Goal: Information Seeking & Learning: Learn about a topic

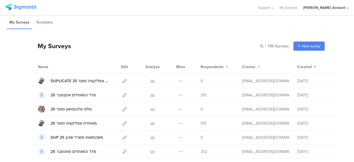
click at [161, 42] on div "My Surveys | 136 Surveys New survey Start from scratch Choose from templates" at bounding box center [178, 46] width 293 height 22
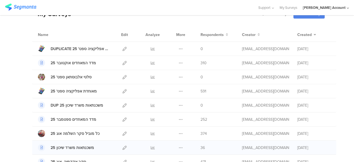
scroll to position [28, 0]
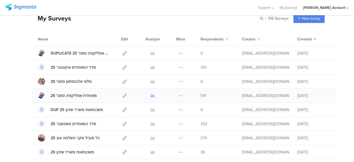
click at [151, 94] on icon at bounding box center [153, 96] width 4 height 4
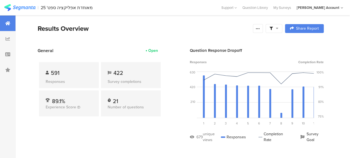
click at [282, 30] on div at bounding box center [274, 28] width 17 height 9
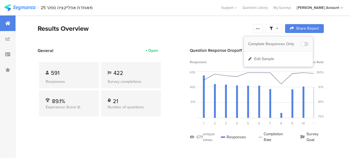
click at [283, 43] on div "Complete Responses Only" at bounding box center [274, 44] width 52 height 6
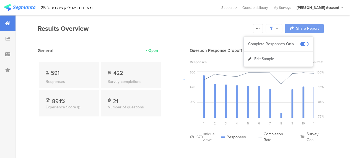
click at [150, 130] on div at bounding box center [175, 79] width 350 height 158
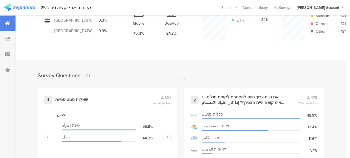
scroll to position [221, 0]
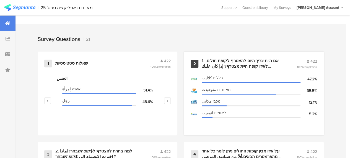
click at [223, 63] on div "1. אם היית צריך היום להצטרף לקופת חולים, לאיזו קופה היית מצטרף? إذا كان عليك ال…" at bounding box center [243, 63] width 82 height 11
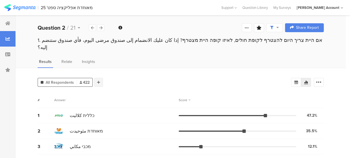
click at [99, 80] on icon at bounding box center [98, 82] width 3 height 4
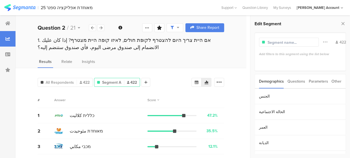
click at [322, 82] on div "Parameters" at bounding box center [318, 81] width 19 height 14
click at [336, 82] on div "Other" at bounding box center [337, 81] width 10 height 14
click at [319, 94] on section "Time Range" at bounding box center [300, 97] width 91 height 16
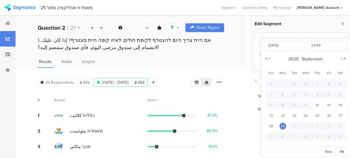
click at [305, 110] on input "[DATE] 23:59" at bounding box center [314, 109] width 55 height 8
click at [284, 116] on span "22" at bounding box center [283, 115] width 7 height 7
type input "[DATE] 23:59"
type input "[DATE]"
click at [91, 96] on div "# Answer Score" at bounding box center [131, 100] width 187 height 16
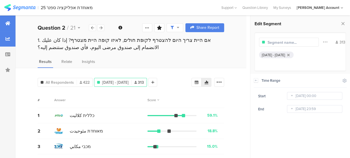
click at [9, 23] on icon at bounding box center [7, 23] width 5 height 4
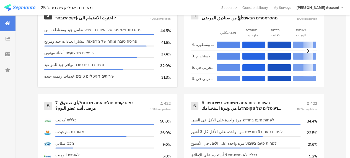
scroll to position [388, 0]
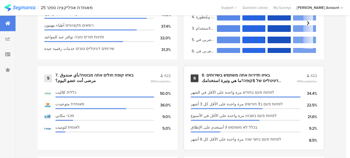
click at [231, 78] on div "8. באיזו תדירות אתה משתמש בשירותים הדיגיטליים של $קופה?ما هي وتيرة استخدامك للخ…" at bounding box center [243, 78] width 82 height 11
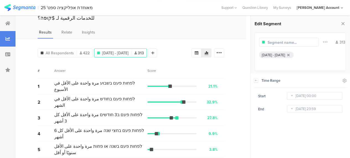
scroll to position [46, 0]
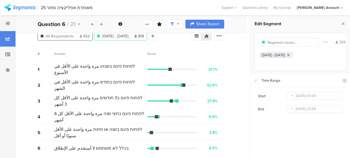
click at [64, 35] on span "All Respondents" at bounding box center [60, 36] width 28 height 6
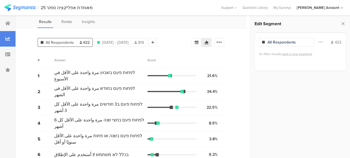
scroll to position [46, 0]
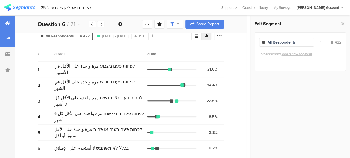
click at [6, 22] on icon at bounding box center [7, 23] width 5 height 4
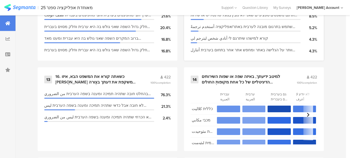
scroll to position [748, 0]
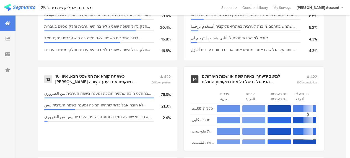
click at [234, 82] on div "למיטב ידיעתך, באיזה שפה או שפות השירותים הדיגיטליים של כל אחת מקופות החולים הבא…" at bounding box center [243, 79] width 82 height 11
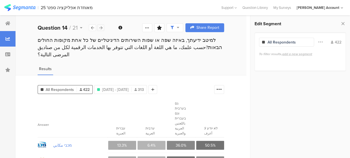
click at [101, 27] on icon at bounding box center [100, 28] width 3 height 4
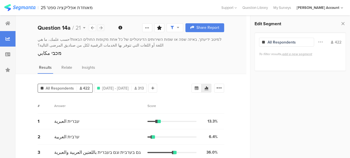
click at [101, 27] on icon at bounding box center [100, 28] width 3 height 4
click at [162, 58] on div "למיטב ידיעתך, באיזה שפה או שפות השירותים הדיגיטליים של כל אחת מקופות החולים הבא…" at bounding box center [131, 52] width 231 height 31
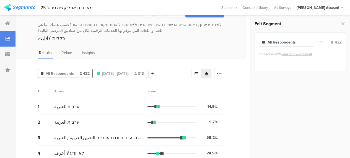
scroll to position [21, 0]
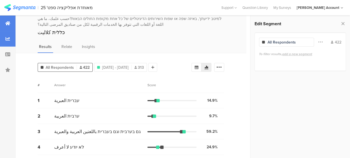
click at [9, 23] on icon at bounding box center [7, 23] width 5 height 4
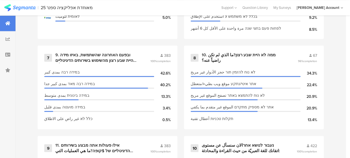
scroll to position [415, 0]
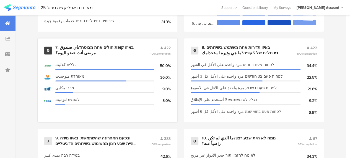
click at [109, 49] on div "7. באיזו קופת חולים אתה מבוטח?بأي صندوق مرضى أنت عضو اليوم؟" at bounding box center [96, 50] width 82 height 11
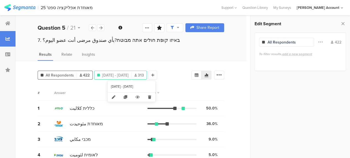
click at [129, 74] on span "[DATE] - [DATE]" at bounding box center [115, 75] width 27 height 6
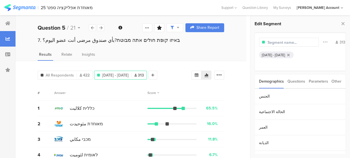
click at [298, 81] on div "Questions" at bounding box center [297, 81] width 18 height 14
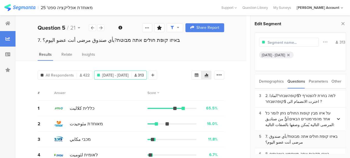
scroll to position [55, 0]
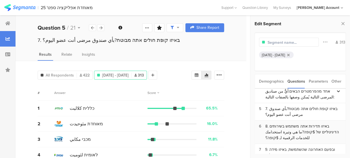
click at [291, 123] on div "8. באיזו תדירות אתה משתמש בשירותים הדיגיטליים של $קופה?ما هي وتيرة استخدامك للخ…" at bounding box center [304, 131] width 76 height 17
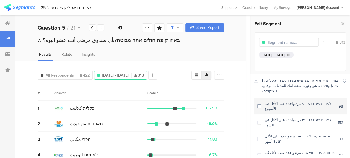
click at [260, 104] on span at bounding box center [259, 106] width 4 height 4
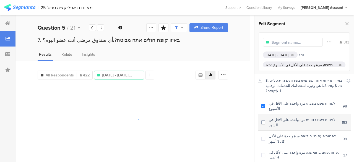
click at [263, 120] on span at bounding box center [264, 122] width 4 height 4
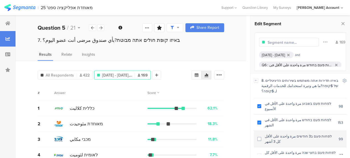
click at [260, 137] on span at bounding box center [259, 139] width 4 height 4
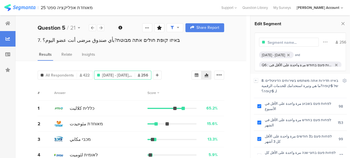
click at [306, 43] on input "text" at bounding box center [292, 43] width 48 height 6
type input "משתמשים כבדים N=255"
click at [244, 91] on div "All Respondents 422 משתמשים כבדים N=255 256 Add Segment Segment markers Confide…" at bounding box center [131, 114] width 231 height 106
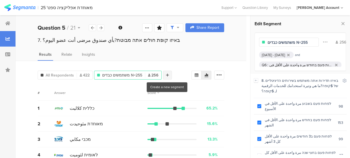
click at [168, 75] on icon at bounding box center [167, 75] width 3 height 4
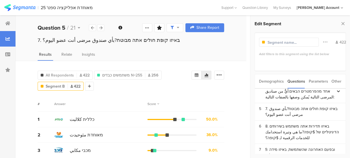
click at [336, 81] on div "Other" at bounding box center [337, 81] width 10 height 14
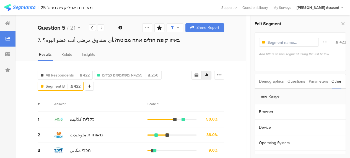
click at [275, 95] on section "Time Range" at bounding box center [300, 97] width 91 height 16
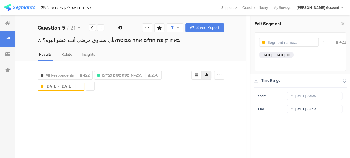
click at [299, 110] on body "You are using an unsupported version of Internet Explorer. Unsupported browsers…" at bounding box center [175, 79] width 350 height 158
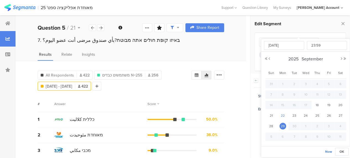
click at [282, 115] on span "22" at bounding box center [283, 115] width 7 height 7
type input "[DATE] 23:59"
type input "[DATE]"
click at [238, 91] on div "All Respondents 422 משתמשים כבדים N=255 256 Sep 18, 2025 - Sep 22, 2025 Sep 18,…" at bounding box center [131, 119] width 231 height 117
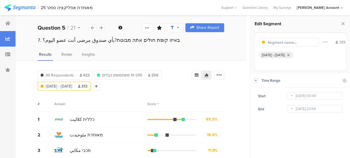
click at [256, 81] on icon at bounding box center [256, 80] width 4 height 4
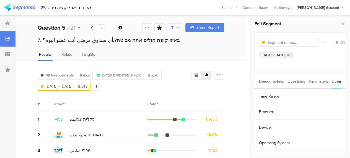
click at [293, 82] on div "Questions" at bounding box center [297, 81] width 18 height 14
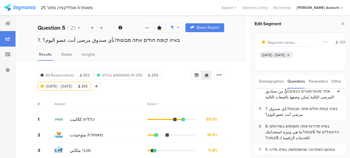
click at [279, 123] on div "8. באיזו תדירות אתה משתמש בשירותים הדיגיטליים של $קופה?ما هي وتيرة استخدامك للخ…" at bounding box center [304, 131] width 76 height 17
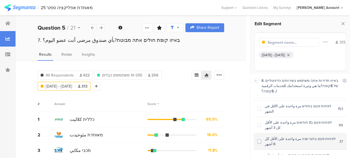
scroll to position [20, 0]
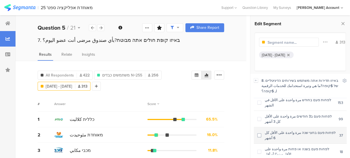
click at [259, 133] on span at bounding box center [259, 135] width 4 height 4
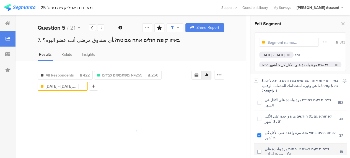
click at [261, 150] on span at bounding box center [259, 152] width 4 height 4
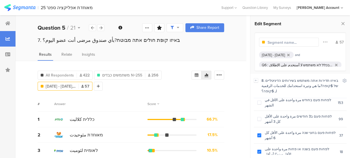
click at [301, 43] on input "text" at bounding box center [292, 43] width 48 height 6
type input "משתמשים קלים"
click at [117, 86] on div "All Respondents 422 משתמשים כבדים N=255 256 Sep 18, 2025 - Sep 22, 2025 Q6 : לפ…" at bounding box center [115, 79] width 154 height 22
click at [223, 101] on div "Score" at bounding box center [186, 103] width 77 height 5
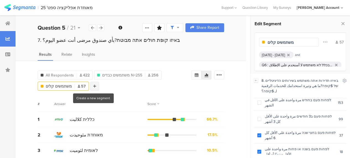
click at [94, 86] on icon at bounding box center [94, 86] width 3 height 4
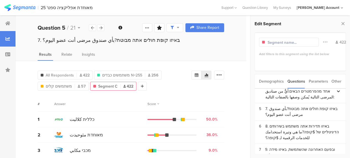
click at [337, 81] on div "Other" at bounding box center [337, 81] width 10 height 14
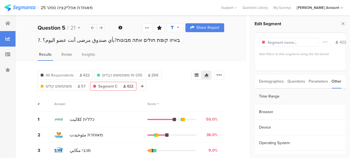
click at [277, 94] on section "Time Range" at bounding box center [300, 97] width 91 height 16
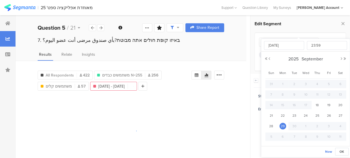
click at [310, 107] on body "You are using an unsupported version of Internet Explorer. Unsupported browsers…" at bounding box center [175, 79] width 350 height 158
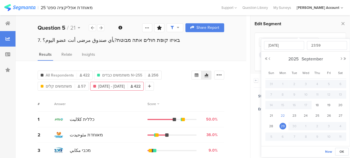
click at [280, 114] on span "22" at bounding box center [283, 115] width 7 height 7
type input "[DATE] 23:59"
type input "[DATE]"
click at [240, 79] on div "All Respondents 422 משתמשים כבדים N=255 256 Sep 18, 2025 - Sep 22, 2025 Q6 : לפ…" at bounding box center [131, 119] width 231 height 117
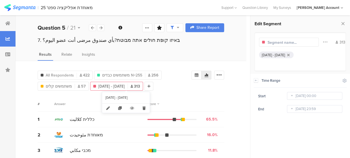
click at [125, 86] on span "[DATE] - [DATE]" at bounding box center [111, 86] width 27 height 6
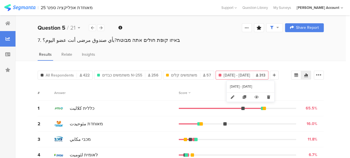
click at [238, 74] on span "[DATE] - [DATE]" at bounding box center [237, 75] width 27 height 6
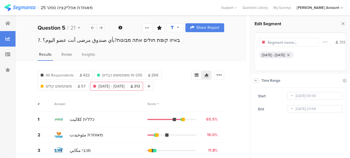
click at [257, 81] on icon at bounding box center [256, 80] width 4 height 4
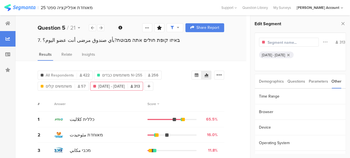
click at [297, 83] on div "Questions" at bounding box center [297, 81] width 18 height 14
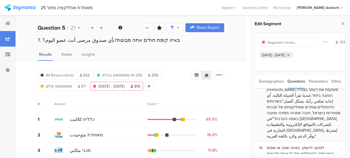
scroll to position [305, 0]
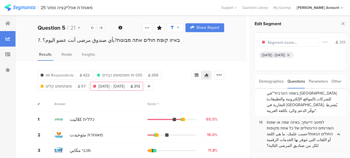
scroll to position [360, 0]
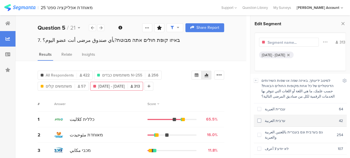
click at [259, 119] on span at bounding box center [259, 120] width 4 height 4
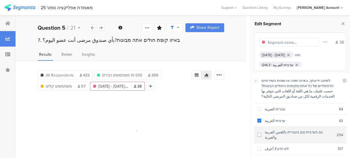
click at [260, 133] on span at bounding box center [259, 135] width 4 height 4
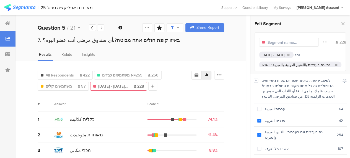
click at [290, 42] on input "text" at bounding box center [292, 43] width 48 height 6
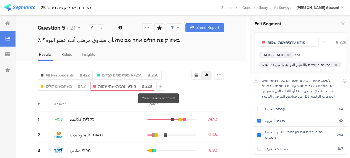
type input "מודע ערבית+שתי שפות"
click at [199, 96] on div "# Answer Score" at bounding box center [131, 104] width 187 height 16
click at [161, 84] on div at bounding box center [160, 86] width 9 height 9
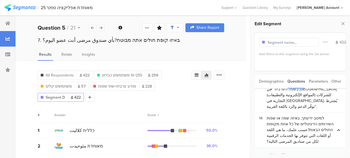
click at [338, 79] on div "Other" at bounding box center [337, 81] width 10 height 14
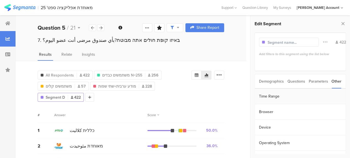
click at [276, 96] on section "Time Range" at bounding box center [300, 97] width 91 height 16
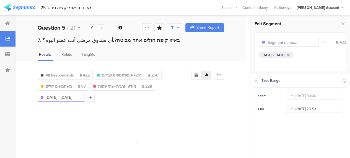
click at [313, 110] on input "[DATE] 23:59" at bounding box center [314, 109] width 55 height 8
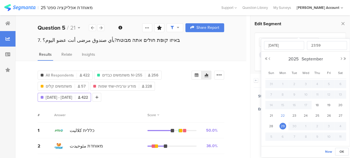
click at [282, 115] on span "22" at bounding box center [283, 115] width 7 height 7
type input "[DATE] 23:59"
type input "[DATE]"
click at [245, 57] on div "Results Relate Insights" at bounding box center [131, 55] width 231 height 9
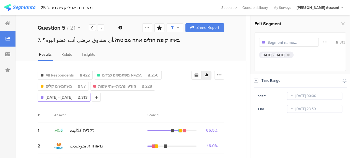
click at [256, 80] on icon at bounding box center [256, 79] width 2 height 1
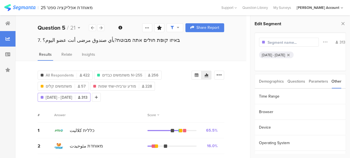
click at [297, 81] on div "Questions" at bounding box center [297, 81] width 18 height 14
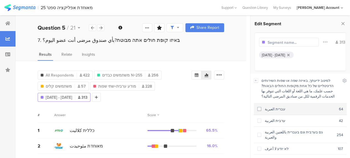
click at [260, 107] on span at bounding box center [259, 109] width 4 height 4
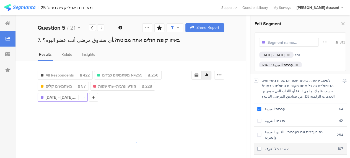
click at [259, 146] on span at bounding box center [259, 148] width 4 height 4
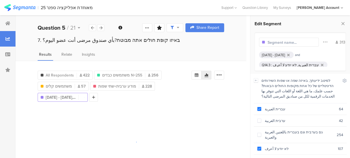
click at [291, 42] on input "text" at bounding box center [292, 43] width 48 height 6
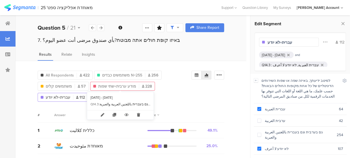
click at [127, 85] on span "מודע ערבית+שתי שפות" at bounding box center [117, 86] width 38 height 6
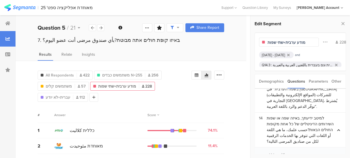
click at [296, 42] on input "מודע ערבית+שתי שפות" at bounding box center [292, 43] width 48 height 6
click at [302, 42] on input "מודע לערית של כלערבית+שתי שפות" at bounding box center [292, 43] width 48 height 6
click at [309, 46] on div "מודע לערית של כלערבית+שתי שפות" at bounding box center [289, 42] width 60 height 9
click at [288, 41] on input "מודע לערית של כלערבית+שתי שפות" at bounding box center [292, 43] width 48 height 6
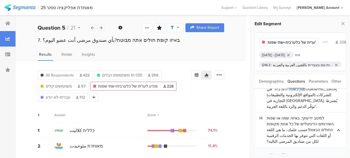
scroll to position [0, 14]
drag, startPoint x: 296, startPoint y: 43, endPoint x: 314, endPoint y: 42, distance: 18.3
click at [314, 42] on div "מודע לערית של כלערבית+שתי שפות Filter Conjunction And Or Segment Color 228" at bounding box center [300, 42] width 83 height 11
click at [301, 42] on input "מודע לערית של כלערבית+שתי שפות" at bounding box center [292, 43] width 48 height 6
drag, startPoint x: 299, startPoint y: 42, endPoint x: 284, endPoint y: 42, distance: 15.2
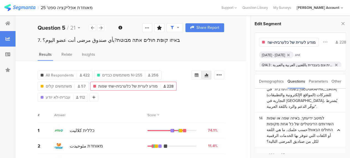
click at [284, 42] on input "מודע לערית של כלערבית+שתי שפות" at bounding box center [292, 43] width 48 height 6
click at [132, 96] on div "All Respondents 422 משתמשים כבדים N=255 256 משתמשים קלים 57 מודע לכללית ערבית+ש…" at bounding box center [115, 84] width 154 height 33
click at [62, 96] on span "עברית+לא יודע" at bounding box center [58, 97] width 25 height 6
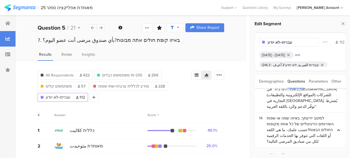
click at [292, 41] on input "עברית+לא יודע" at bounding box center [292, 43] width 48 height 6
type input "ע"
type input "מודע כללית עברית+לא יודע"
click at [190, 97] on div "All Respondents 422 משתמשים כבדים N=255 256 משתמשים קלים 57 מודע לכללית ערבית+ש…" at bounding box center [115, 84] width 154 height 33
click at [189, 92] on div "All Respondents 422 משתמשים כבדים N=255 256 משתמשים קלים 57 מודע לכללית ערבית+ש…" at bounding box center [115, 84] width 154 height 33
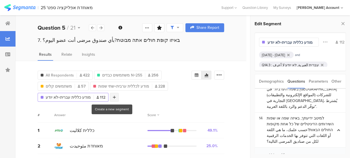
click at [114, 98] on div at bounding box center [114, 97] width 9 height 9
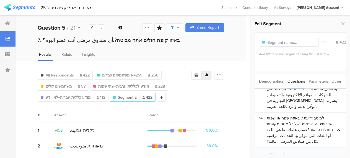
click at [219, 103] on div "All Respondents 422 משתמשים כבדים N=255 256 משתמשים קלים 57 מודע לכללית ערבית+ש…" at bounding box center [131, 125] width 231 height 128
click at [337, 81] on div "Other" at bounding box center [337, 81] width 10 height 14
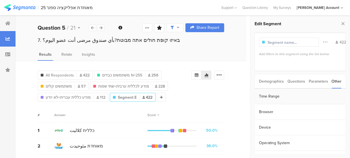
click at [272, 97] on section "Time Range" at bounding box center [300, 97] width 91 height 16
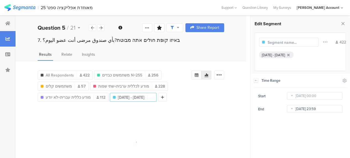
click at [301, 108] on input "[DATE] 23:59" at bounding box center [314, 109] width 55 height 8
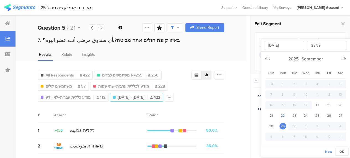
click at [281, 114] on span "22" at bounding box center [283, 115] width 7 height 7
type input "[DATE] 23:59"
type input "[DATE]"
click at [257, 81] on icon at bounding box center [256, 80] width 4 height 4
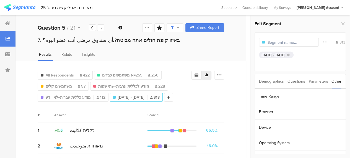
click at [296, 81] on div "Questions" at bounding box center [297, 81] width 18 height 14
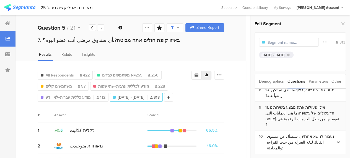
scroll to position [138, 0]
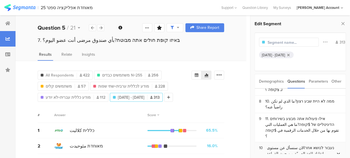
click at [291, 145] on div "נעבור לנושא אחרالان سنسأل عن مستوى اتقانك للغة العبريّة من حيث القراءة والمحادث…" at bounding box center [301, 153] width 69 height 17
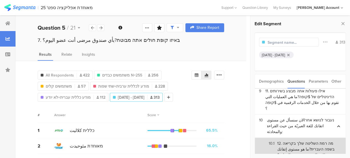
click at [297, 140] on div "10.1 12. מה רמת השליטה שלך בקריאה בשפה העברית?ما هو مستوى إتقانك للغة العبرية م…" at bounding box center [300, 148] width 83 height 17
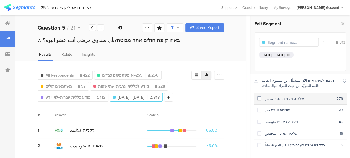
click at [259, 98] on span at bounding box center [259, 98] width 4 height 4
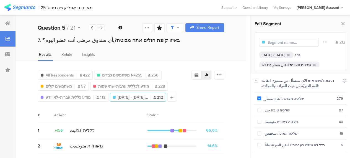
click at [292, 40] on input "text" at bounding box center [292, 43] width 48 height 6
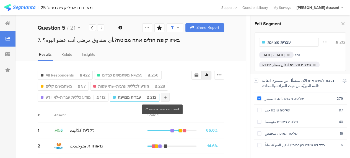
type input "עברית מצויינת"
click at [164, 96] on div at bounding box center [165, 97] width 9 height 9
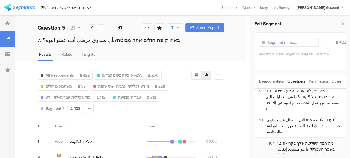
click at [336, 80] on div "Other" at bounding box center [337, 81] width 10 height 14
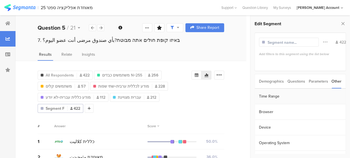
click at [269, 98] on section "Time Range" at bounding box center [300, 97] width 91 height 16
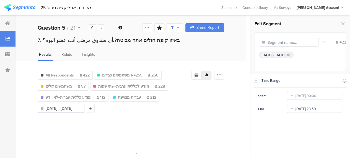
click at [305, 111] on body "You are using an unsupported version of Internet Explorer. Unsupported browsers…" at bounding box center [175, 79] width 350 height 158
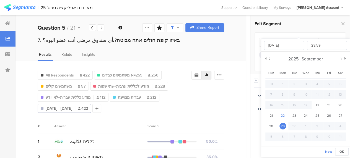
click at [283, 114] on span "22" at bounding box center [283, 115] width 7 height 7
type input "[DATE] 23:59"
type input "[DATE]"
click at [236, 114] on div "All Respondents 422 משתמשים כבדים N=255 256 משתמשים קלים 57 מודע לכללית ערבית+ש…" at bounding box center [131, 130] width 231 height 139
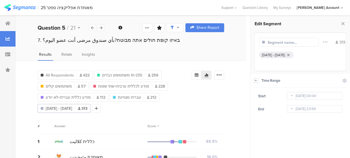
click at [257, 81] on icon at bounding box center [256, 80] width 4 height 4
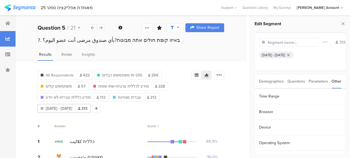
click at [299, 80] on div "Questions" at bounding box center [297, 81] width 18 height 14
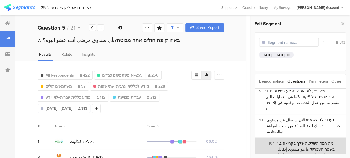
click at [289, 140] on div "10.1 12. מה רמת השליטה שלך בקריאה בשפה העברית?ما هو مستوى إتقانك للغة العبرية م…" at bounding box center [300, 148] width 83 height 17
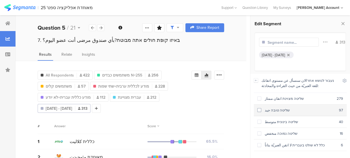
click at [259, 110] on span at bounding box center [259, 110] width 4 height 4
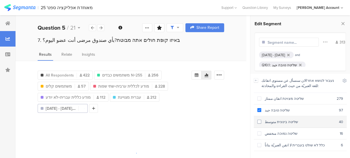
click at [261, 120] on span at bounding box center [259, 122] width 4 height 4
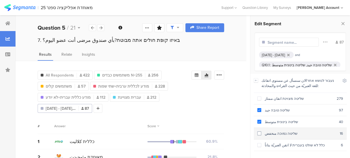
click at [259, 132] on span at bounding box center [259, 133] width 4 height 4
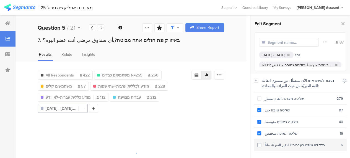
click at [260, 143] on span at bounding box center [259, 145] width 4 height 4
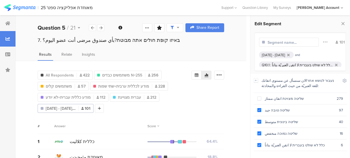
click at [187, 107] on div "All Respondents 422 משתמשים כבדים N=255 256 משתמשים קלים 57 מודע לכללית ערבית+ש…" at bounding box center [115, 90] width 154 height 44
click at [257, 80] on icon at bounding box center [256, 80] width 4 height 4
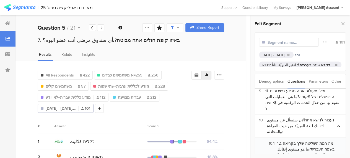
click at [222, 94] on div "All Respondents 422 משתמשים כבדים N=255 256 משתמשים קלים 57 מודע לכללית ערבית+ש…" at bounding box center [131, 90] width 187 height 44
click at [207, 107] on div "All Respondents 422 משתמשים כבדים N=255 256 משתמשים קלים 57 מודע לכללית ערבית+ש…" at bounding box center [131, 90] width 187 height 44
click at [151, 110] on div "All Respondents 422 משתמשים כבדים N=255 256 משתמשים קלים 57 מודע לכללית ערבית+ש…" at bounding box center [115, 90] width 154 height 44
click at [289, 41] on input "text" at bounding box center [292, 43] width 48 height 6
type input "עברית לא מצויינת"
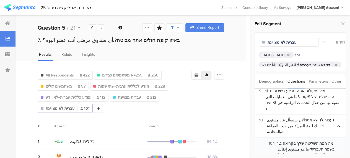
click at [197, 101] on div "All Respondents 422 משתמשים כבדים N=255 256 משתמשים קלים 57 מודע לכללית ערבית+ש…" at bounding box center [131, 90] width 187 height 44
click at [341, 23] on icon at bounding box center [343, 24] width 6 height 8
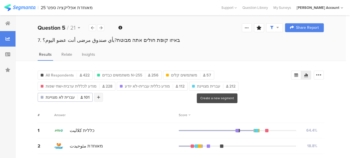
click at [100, 95] on icon at bounding box center [98, 97] width 3 height 4
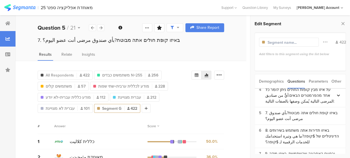
scroll to position [55, 0]
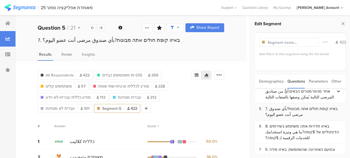
click at [289, 106] on div "7. באיזו קופת חולים אתה מבוטח?بأي صندوق مرضى أنت عضو اليوم؟" at bounding box center [304, 112] width 76 height 12
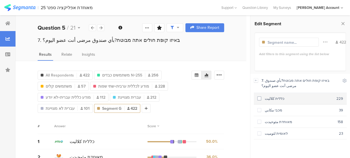
click at [259, 98] on span at bounding box center [259, 98] width 4 height 4
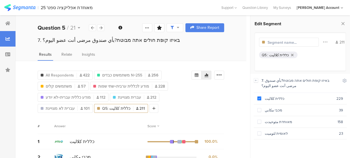
click at [292, 41] on input "text" at bounding box center [292, 43] width 48 height 6
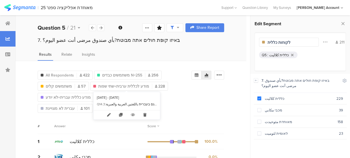
type input "לקוחות כללית"
click at [190, 108] on div "All Respondents 422 משתמשים כבדים N=255 256 משתמשים קלים 57 מודע לכללית ערבית+ש…" at bounding box center [115, 90] width 154 height 44
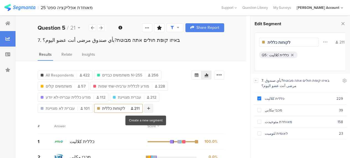
click at [148, 109] on div at bounding box center [148, 108] width 9 height 9
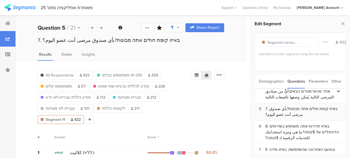
click at [299, 106] on div "7. באיזו קופת חולים אתה מבוטח?بأي صندوق مرضى أنت عضو اليوم؟" at bounding box center [304, 112] width 76 height 12
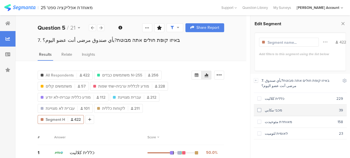
click at [260, 110] on span at bounding box center [259, 110] width 4 height 4
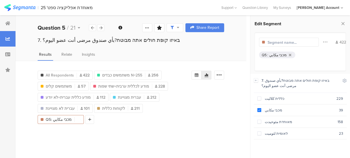
click at [294, 42] on input "text" at bounding box center [292, 43] width 48 height 6
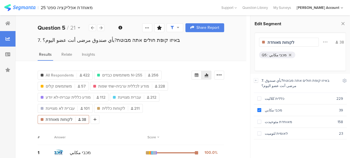
click at [142, 122] on div "All Respondents 422 משתמשים כבדים N=255 256 משתמשים קלים 57 מודע לכללית ערבית+ש…" at bounding box center [115, 95] width 154 height 55
click at [276, 42] on input "לקוחות מאוחדת" at bounding box center [292, 43] width 48 height 6
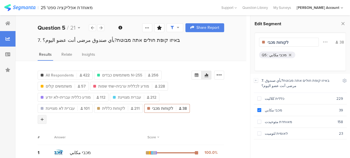
type input "לקוחות מכבי"
click at [44, 117] on icon at bounding box center [42, 119] width 3 height 4
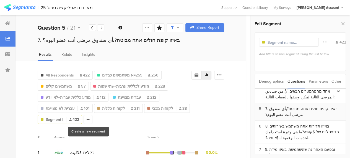
click at [287, 106] on div "7. באיזו קופת חולים אתה מבוטח?بأي صندوق مرضى أنت عضو اليوم؟" at bounding box center [304, 112] width 76 height 12
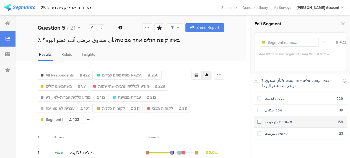
click at [259, 120] on span at bounding box center [259, 122] width 4 height 4
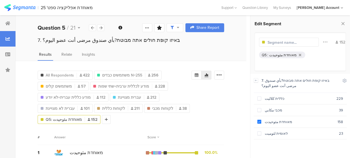
click at [285, 45] on input "text" at bounding box center [292, 43] width 48 height 6
type input "לקוחות מאוחדת"
click at [121, 123] on div "All Respondents 422 משתמשים כבדים N=255 256 משתמשים קלים 57 מודע לכללית ערבית+ש…" at bounding box center [115, 95] width 154 height 55
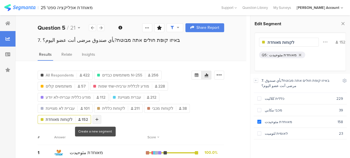
click at [96, 119] on icon at bounding box center [97, 119] width 3 height 4
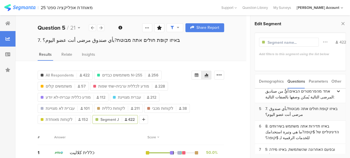
click at [310, 106] on div "7. באיזו קופת חולים אתה מבוטח?بأي صندوق مرضى أنت عضو اليوم؟" at bounding box center [304, 112] width 76 height 12
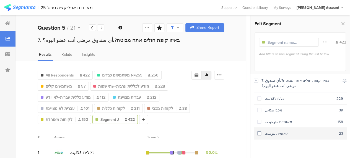
click at [263, 132] on div "לאומית لئوميت" at bounding box center [300, 133] width 78 height 5
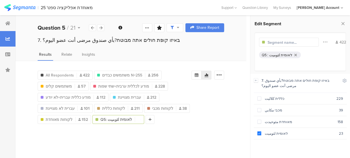
click at [280, 41] on input "text" at bounding box center [292, 43] width 48 height 6
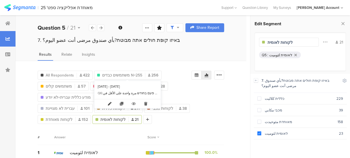
click at [111, 107] on icon at bounding box center [110, 103] width 12 height 9
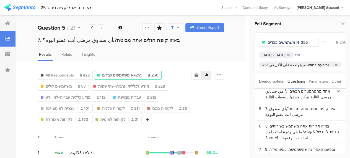
click at [224, 113] on div "All Respondents 422 משתמשים כבדים N=255 256 משתמשים קלים 57 מודע לכללית ערבית+ש…" at bounding box center [131, 95] width 187 height 55
click at [117, 108] on span "לקוחות כללית" at bounding box center [113, 108] width 23 height 6
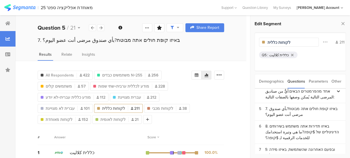
click at [268, 42] on input "לקוחות כללית" at bounding box center [292, 43] width 48 height 6
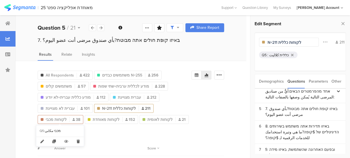
click at [63, 120] on span "לקוחות מכבי" at bounding box center [56, 120] width 21 height 6
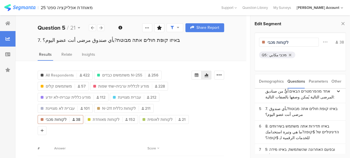
click at [268, 43] on input "לקוחות מכבי" at bounding box center [292, 43] width 48 height 6
click at [122, 149] on div "Answer" at bounding box center [100, 148] width 93 height 5
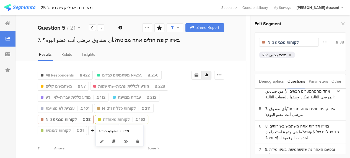
click at [113, 118] on span "לקוחות מאוחדת" at bounding box center [116, 120] width 27 height 6
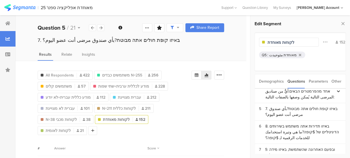
click at [267, 43] on div "לקוחות מאוחדת" at bounding box center [289, 42] width 60 height 9
click at [269, 43] on input "לקוחות מאוחדת" at bounding box center [292, 43] width 48 height 6
click at [69, 130] on span "לקוחות לאומית" at bounding box center [58, 131] width 25 height 6
click at [268, 41] on input "לקוחות לאומית" at bounding box center [292, 43] width 48 height 6
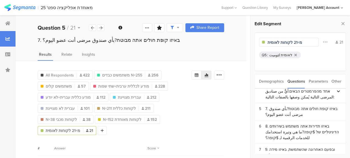
click at [296, 42] on input "מ=21 לקוחות לאומית" at bounding box center [292, 43] width 48 height 6
click at [299, 43] on input "מ=21 לקוחות לאומית" at bounding box center [292, 43] width 48 height 6
click at [297, 62] on div "Q5 : לאומית لئوميت" at bounding box center [300, 58] width 83 height 15
click at [211, 113] on div "All Respondents 422 משתמשים כבדים N=255 256 משתמשים קלים 57 מודע לכללית ערבית+ש…" at bounding box center [131, 101] width 187 height 66
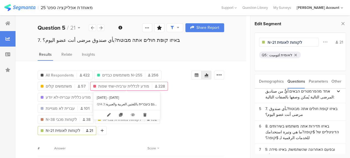
click at [143, 86] on span "מודע לכללית ערבית+שתי שפות" at bounding box center [123, 86] width 51 height 6
type input "מודע לכללית ערבית+שתי שפות"
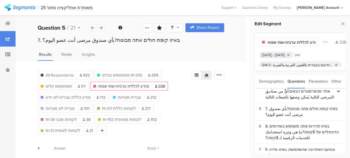
click at [300, 43] on input "מודע לכללית ערבית+שתי שפות" at bounding box center [292, 43] width 48 height 6
click at [231, 53] on div "Results Relate Insights" at bounding box center [131, 55] width 231 height 9
click at [63, 75] on span "All Respondents" at bounding box center [60, 75] width 28 height 6
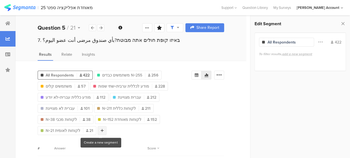
click at [101, 130] on icon at bounding box center [102, 130] width 3 height 4
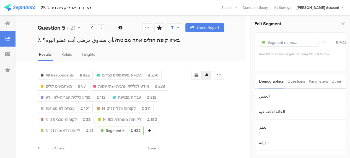
click at [337, 82] on div "Other" at bounding box center [337, 81] width 10 height 14
click at [272, 95] on section "Time Range" at bounding box center [300, 97] width 91 height 16
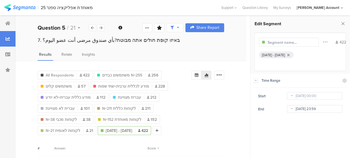
click at [316, 109] on body "You are using an unsupported version of Internet Explorer. Unsupported browsers…" at bounding box center [175, 79] width 350 height 158
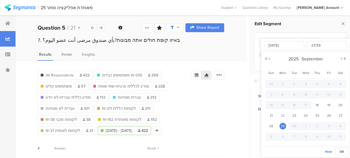
click at [284, 115] on span "22" at bounding box center [283, 115] width 7 height 7
type input "[DATE] 23:59"
type input "[DATE]"
click at [245, 80] on div "All Respondents 422 משתמשים כבדים N=255 256 משתמשים קלים 57 מודע לכללית ערבית+ש…" at bounding box center [131, 141] width 231 height 161
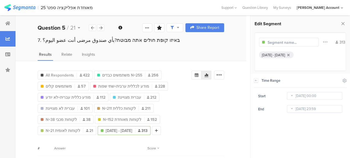
click at [299, 42] on input "text" at bounding box center [292, 43] width 48 height 6
type input "מדגם מייצג N=313"
click at [192, 134] on div "All Respondents 422 משתמשים כבדים N=255 256 משתמשים קלים 57 מודע לכללית ערבית+ש…" at bounding box center [115, 101] width 154 height 66
click at [63, 72] on span "All Respondents" at bounding box center [60, 75] width 28 height 6
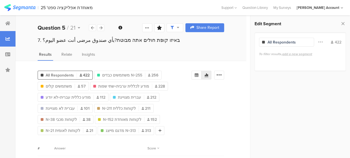
click at [294, 41] on div "All Respondents" at bounding box center [282, 42] width 28 height 6
click at [278, 40] on div "All Respondents" at bounding box center [282, 42] width 28 height 6
click at [66, 74] on span "All Respondents" at bounding box center [60, 75] width 28 height 6
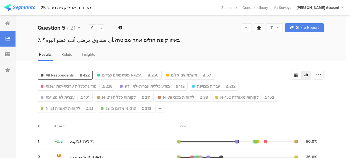
click at [66, 74] on span "All Respondents" at bounding box center [60, 75] width 28 height 6
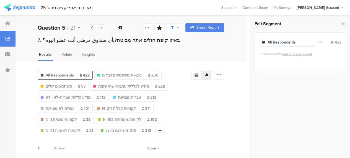
click at [269, 40] on div "All Respondents" at bounding box center [282, 42] width 28 height 6
click at [229, 52] on div "Results Relate Insights" at bounding box center [131, 55] width 231 height 9
click at [7, 22] on icon at bounding box center [7, 23] width 5 height 4
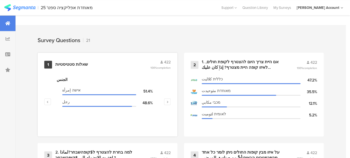
scroll to position [221, 0]
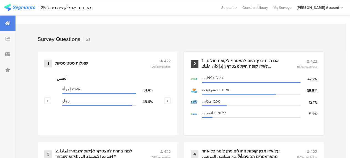
click at [228, 64] on div "1. אם היית צריך היום להצטרף לקופת חולים, לאיזו קופה היית מצטרף? إذا كان عليك ال…" at bounding box center [243, 63] width 82 height 11
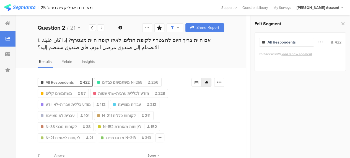
click at [63, 81] on span "All Respondents" at bounding box center [60, 82] width 28 height 6
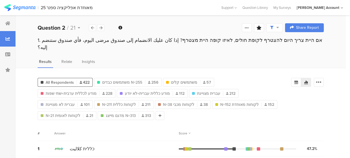
click at [228, 49] on div "1. אם היית צריך היום להצטרף לקופת חולים, לאיזו קופה היית מצטרף? إذا كان عليك ال…" at bounding box center [181, 49] width 331 height 25
click at [298, 80] on icon at bounding box center [296, 82] width 4 height 4
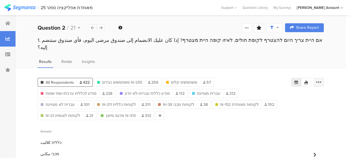
click at [322, 79] on icon at bounding box center [319, 82] width 6 height 6
click at [268, 91] on span "Export as Excel" at bounding box center [270, 91] width 26 height 6
click at [128, 79] on span "משתמשים כבדים N=255" at bounding box center [122, 82] width 40 height 6
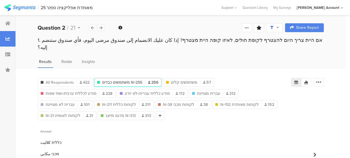
click at [123, 79] on span "משתמשים כבדים N=255" at bounding box center [122, 82] width 40 height 6
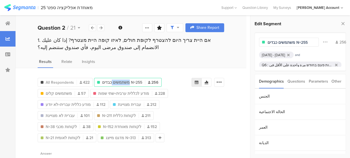
click at [123, 74] on div "All Respondents 422 משתמשים כבדים N=255 256 משתמשים קלים 57 מודע לכללית ערבית+ש…" at bounding box center [131, 141] width 231 height 146
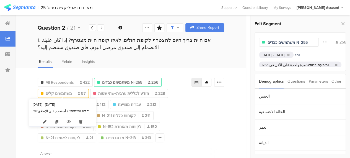
click at [61, 91] on span "משתמשים קלים" at bounding box center [59, 94] width 26 height 6
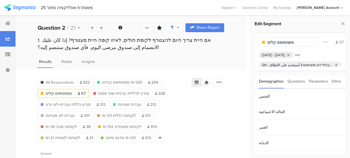
click at [293, 63] on div "לפחות פעם בחצי שנה مرة واحدة على الأقل كل 6 أشهر, לפחות פעם בשנה או פחות مرة وا…" at bounding box center [301, 64] width 64 height 5
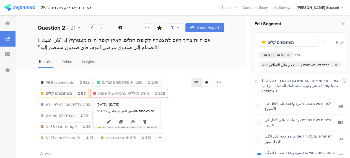
click at [140, 92] on span "מודע לכללית ערבית+שתי שפות" at bounding box center [123, 94] width 51 height 6
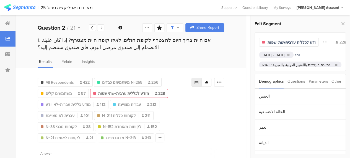
click at [292, 63] on div "ערבית العربية, גם בערבית וגם בעברית باللغتين العربية والعبرية" at bounding box center [303, 64] width 60 height 5
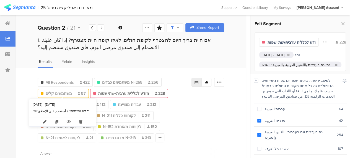
click at [66, 92] on span "משתמשים קלים" at bounding box center [59, 94] width 26 height 6
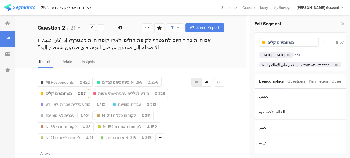
click at [282, 63] on div "לפחות פעם בחצי שנה مرة واحدة على الأقل كل 6 أشهر, לפחות פעם בשנה או פחות مرة وا…" at bounding box center [301, 64] width 64 height 5
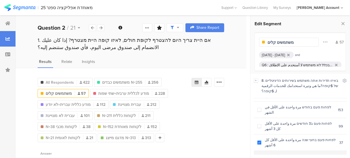
scroll to position [20, 0]
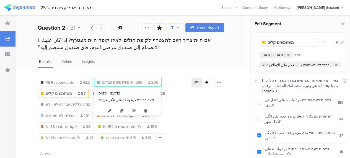
click at [138, 82] on span "משתמשים כבדים N=255" at bounding box center [122, 82] width 40 height 6
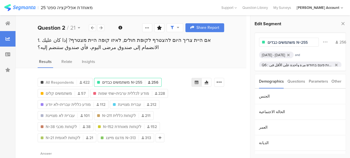
click at [289, 63] on div "לפחות פעם בשבוע مرة واحدة على الأقل في الأسبوع, לפחות פעם בחודש مرة واحدة على ا…" at bounding box center [301, 64] width 64 height 5
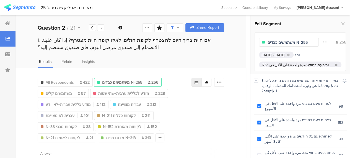
click at [211, 102] on div "All Respondents 422 משתמשים כבדים N=255 256 משתמשים קלים 57 מודע לכללית ערבית+ש…" at bounding box center [131, 109] width 187 height 66
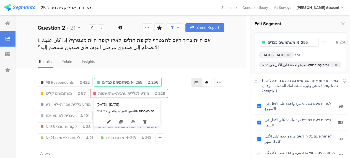
click at [138, 91] on span "מודע לכללית ערבית+שתי שפות" at bounding box center [123, 94] width 51 height 6
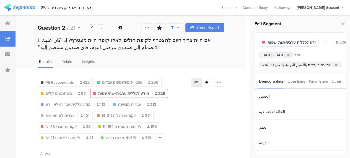
click at [295, 64] on div "ערבית العربية, גם בערבית וגם בעברית باللغتين العربية والعبرية" at bounding box center [303, 64] width 60 height 5
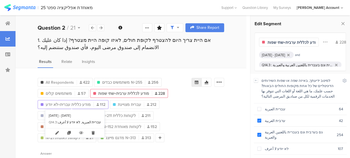
click at [65, 102] on span "מודע כללית עברית+לא יודע" at bounding box center [68, 105] width 45 height 6
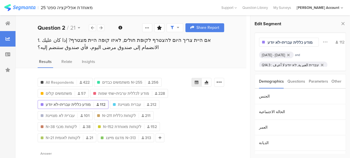
click at [303, 64] on div "עברית العبرية, לא יודע لا أعرف" at bounding box center [296, 64] width 46 height 5
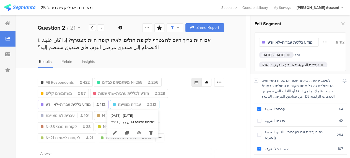
click at [132, 104] on span "עברית מצויינת" at bounding box center [129, 105] width 23 height 6
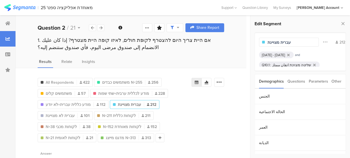
click at [288, 63] on div "שליטה מצוינת اتقان ممتاز" at bounding box center [291, 64] width 39 height 5
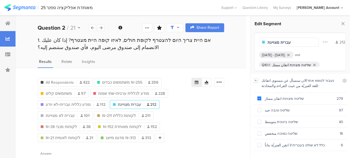
click at [257, 80] on icon at bounding box center [256, 79] width 2 height 1
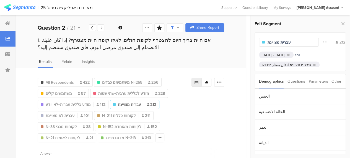
click at [299, 81] on div "Questions" at bounding box center [297, 81] width 18 height 14
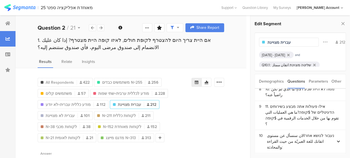
scroll to position [138, 0]
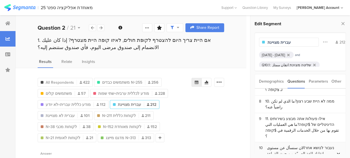
click at [294, 145] on div "נעבור לנושא אחרالان سنسأل عن مستوى اتقانك للغة العبريّة من حيث القراءة والمحادث…" at bounding box center [301, 153] width 69 height 17
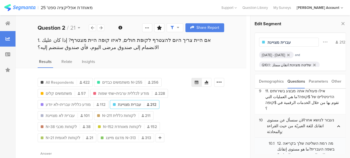
scroll to position [166, 0]
click at [298, 63] on div "שליטה מצוינת اتقان ممتاز" at bounding box center [291, 64] width 39 height 5
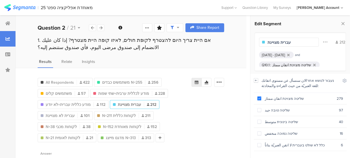
click at [256, 80] on icon at bounding box center [256, 79] width 2 height 1
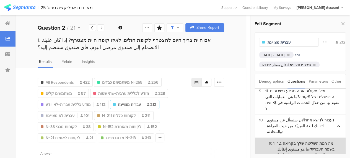
click at [288, 140] on div "10.1 12. מה רמת השליטה שלך בקריאה בשפה העברית?ما هو مستوى إتقانك للغة العبرية م…" at bounding box center [300, 148] width 83 height 17
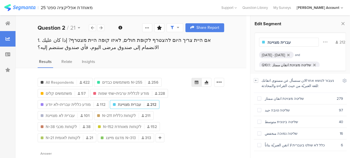
click at [255, 80] on icon at bounding box center [256, 79] width 2 height 1
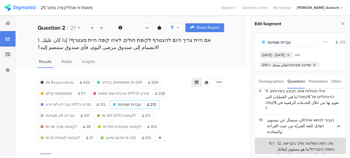
click at [297, 140] on div "10.1 12. מה רמת השליטה שלך בקריאה בשפה העברית?ما هو مستوى إتقانك للغة العبرية م…" at bounding box center [300, 148] width 83 height 17
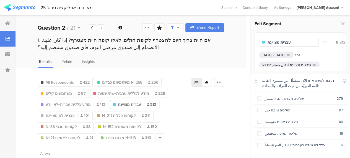
click at [293, 63] on div "שליטה מצוינת اتقان ممتاز" at bounding box center [291, 64] width 39 height 5
click at [268, 55] on div "[DATE] - [DATE]" at bounding box center [273, 54] width 23 height 5
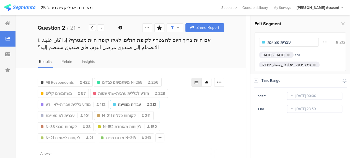
click at [274, 63] on div "שליטה מצוינת اتقان ممتاز" at bounding box center [291, 64] width 39 height 5
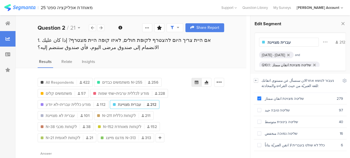
click at [257, 80] on icon at bounding box center [256, 80] width 4 height 4
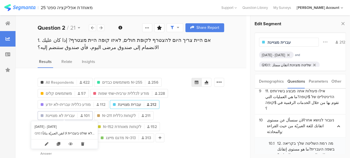
click at [68, 113] on span "עברית לא מצויינת" at bounding box center [60, 116] width 29 height 6
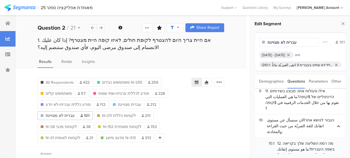
click at [282, 64] on div "שליטה טובה جيد, שליטה בינונית متوسط, שליטה נמוכה منخفض, כלל לא שולט בעברית لا ا…" at bounding box center [302, 64] width 61 height 5
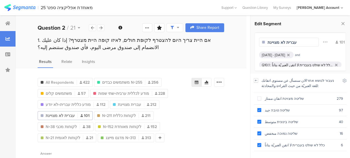
click at [257, 81] on icon at bounding box center [256, 80] width 4 height 4
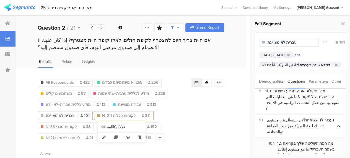
click at [127, 115] on span "N=211 לקוחות כללית" at bounding box center [119, 116] width 34 height 6
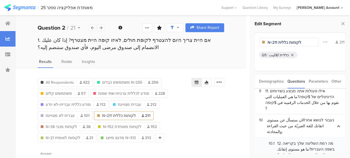
click at [281, 54] on div "כללית كلاليت" at bounding box center [279, 54] width 20 height 5
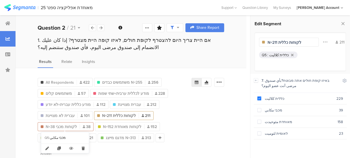
click at [60, 125] on span "N=38 לקוחות מכבי" at bounding box center [61, 127] width 31 height 6
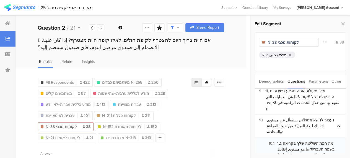
click at [278, 54] on div "מכבי مكابي" at bounding box center [277, 54] width 17 height 5
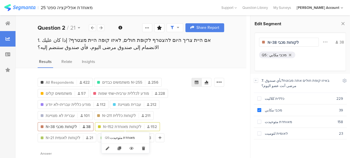
click at [124, 125] on span "N=152 לקוחות מאוחדת" at bounding box center [122, 127] width 38 height 6
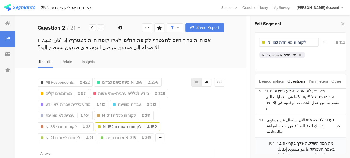
click at [287, 53] on div "מאוחדת مئوحيدت" at bounding box center [282, 54] width 27 height 5
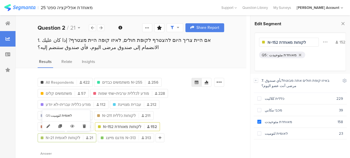
click at [58, 138] on span "N=21 לקוחות לאומית" at bounding box center [63, 138] width 35 height 6
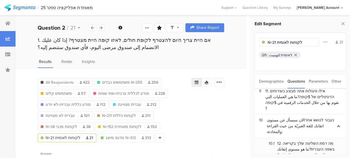
click at [278, 56] on div "לאומית لئوميت" at bounding box center [280, 54] width 23 height 5
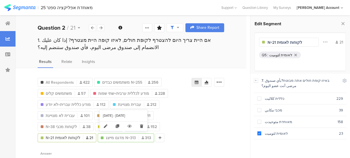
click at [127, 136] on span "מדגם מייצג N=313" at bounding box center [121, 138] width 30 height 6
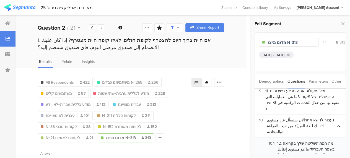
click at [285, 54] on div "[DATE] - [DATE]" at bounding box center [273, 54] width 23 height 5
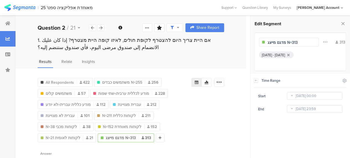
click at [207, 123] on div "All Respondents 422 משתמשים כבדים N=255 256 משתמשים קלים 57 מודע לכללית ערבית+ש…" at bounding box center [131, 109] width 187 height 66
click at [150, 56] on div "1. אם היית צריך היום להצטרף לקופת חולים, לאיזו קופה היית מצטרף? إذا كان عليك ال…" at bounding box center [131, 49] width 231 height 25
click at [344, 23] on icon at bounding box center [343, 24] width 6 height 8
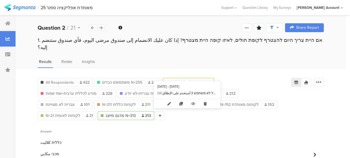
click at [181, 79] on span "משתמשים קלים" at bounding box center [184, 82] width 26 height 6
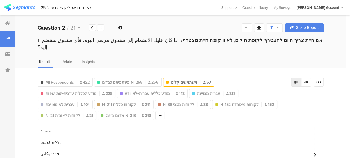
click at [178, 79] on span "משתמשים קלים" at bounding box center [184, 82] width 26 height 6
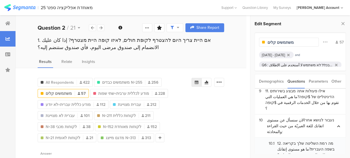
click at [268, 43] on input "משתמשים קלים" at bounding box center [292, 43] width 48 height 6
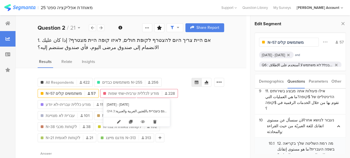
click at [148, 92] on span "מודע לכללית ערבית+שתי שפות" at bounding box center [133, 94] width 51 height 6
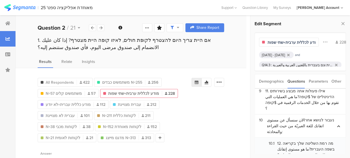
click at [268, 42] on input "מודע לכללית ערבית+שתי שפות" at bounding box center [292, 43] width 48 height 6
click at [287, 42] on input "N=2מודע לכללית ערבית+שתי שפות" at bounding box center [292, 43] width 48 height 6
click at [276, 42] on input "N=2מודע לכללית ערבית+2שפות" at bounding box center [292, 43] width 48 height 6
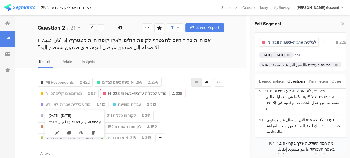
click at [74, 104] on span "מודע כללית עברית+לא יודע" at bounding box center [68, 105] width 45 height 6
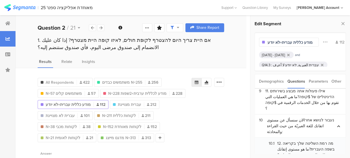
click at [268, 43] on input "מודע כללית עברית+לא יודע" at bounding box center [292, 43] width 48 height 6
click at [197, 104] on div "All Respondents 422 משתמשים כבדים N=255 256 N=57 משתמשים קלים 57 N=228 מודע לכל…" at bounding box center [131, 109] width 187 height 66
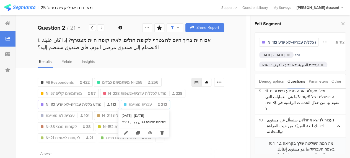
click at [135, 104] on span "עברית מצויינת" at bounding box center [140, 105] width 23 height 6
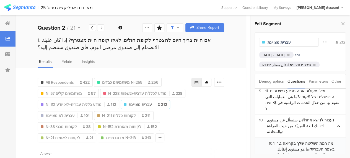
click at [267, 42] on div "עברית מצויינת" at bounding box center [289, 42] width 60 height 9
click at [269, 43] on input "עברית מצויינת" at bounding box center [292, 43] width 48 height 6
click at [192, 120] on div "All Respondents 422 משתמשים כבדים N=255 256 N=57 משתמשים קלים 57 N=228 מודע לכל…" at bounding box center [115, 109] width 154 height 66
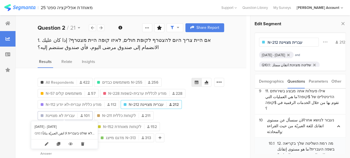
click at [64, 116] on span "עברית לא מצויינת" at bounding box center [60, 116] width 29 height 6
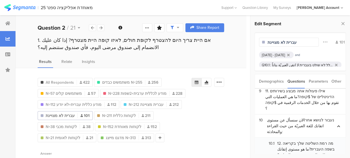
click at [268, 43] on input "עברית לא מצויינת" at bounding box center [292, 43] width 48 height 6
click at [212, 130] on div "All Respondents 422 משתמשים כבדים N=255 256 N=57 משתמשים קלים 57 N=228 מודע לכל…" at bounding box center [131, 109] width 187 height 66
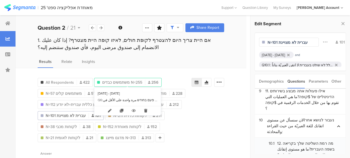
click at [120, 81] on span "משתמשים כבדים N=255" at bounding box center [122, 82] width 40 height 6
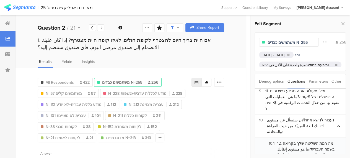
drag, startPoint x: 296, startPoint y: 42, endPoint x: 309, endPoint y: 43, distance: 13.3
click at [309, 43] on input "משתמשים כבדים N=255" at bounding box center [292, 43] width 48 height 6
click at [268, 42] on input "משתמשים כבדים" at bounding box center [292, 43] width 48 height 6
click at [183, 54] on div "1. אם היית צריך היום להצטרף לקופת חולים, לאיזו קופה היית מצטרף? إذا كان عليك ال…" at bounding box center [131, 49] width 231 height 25
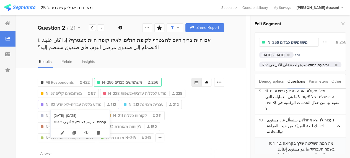
click at [94, 105] on span "N=112 מודע כללית עברית+לא יודע" at bounding box center [74, 105] width 56 height 6
type input "N=112 מודע כללית עברית+לא יודע"
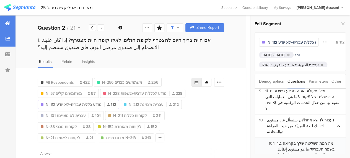
click at [7, 24] on icon at bounding box center [7, 23] width 5 height 4
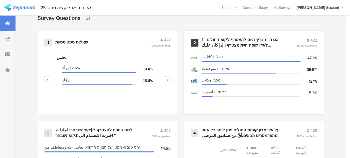
scroll to position [221, 0]
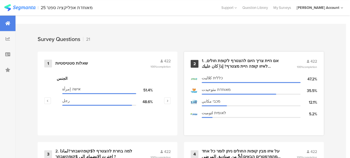
click at [223, 66] on div "1. אם היית צריך היום להצטרף לקופת חולים, לאיזו קופה היית מצטרף? إذا كان عليك ال…" at bounding box center [243, 63] width 82 height 11
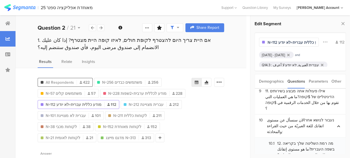
click at [55, 82] on span "All Respondents" at bounding box center [60, 82] width 28 height 6
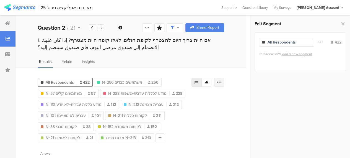
click at [222, 81] on icon at bounding box center [219, 82] width 6 height 6
click at [181, 96] on span "Export as Excel" at bounding box center [170, 98] width 26 height 6
click at [103, 27] on div at bounding box center [100, 27] width 7 height 7
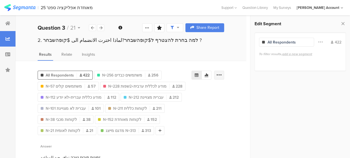
click at [221, 75] on icon at bounding box center [219, 75] width 6 height 6
click at [173, 92] on span "Export as Excel" at bounding box center [170, 91] width 26 height 6
click at [101, 28] on icon at bounding box center [100, 28] width 3 height 4
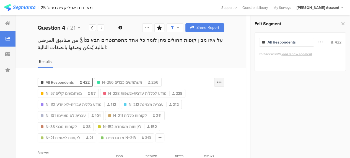
click at [222, 83] on icon at bounding box center [219, 82] width 6 height 6
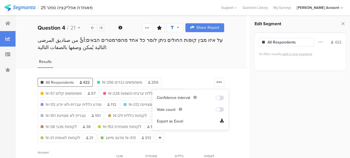
click at [101, 25] on div at bounding box center [100, 27] width 7 height 7
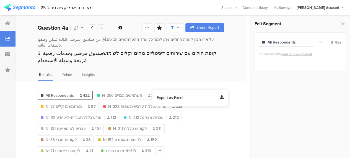
click at [101, 26] on icon at bounding box center [100, 28] width 3 height 4
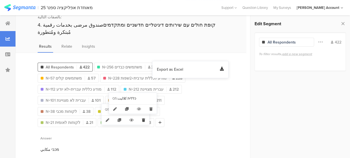
scroll to position [4, 0]
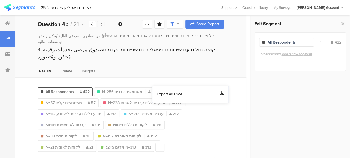
click at [102, 23] on icon at bounding box center [100, 24] width 3 height 4
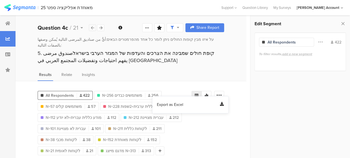
click at [92, 28] on icon at bounding box center [92, 28] width 3 height 4
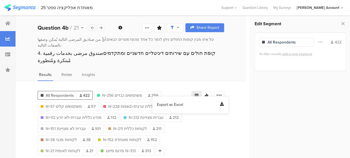
click at [92, 28] on icon at bounding box center [92, 28] width 3 height 4
click at [101, 26] on icon at bounding box center [100, 28] width 3 height 4
click at [92, 27] on icon at bounding box center [92, 28] width 3 height 4
click at [222, 92] on icon at bounding box center [219, 95] width 6 height 6
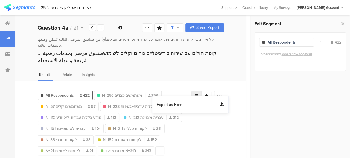
click at [213, 104] on div "Export as Excel" at bounding box center [190, 105] width 67 height 6
click at [101, 26] on icon at bounding box center [100, 28] width 3 height 4
click at [222, 92] on icon at bounding box center [219, 95] width 6 height 6
click at [182, 97] on span "Export as Excel" at bounding box center [170, 98] width 26 height 6
click at [102, 27] on icon at bounding box center [100, 28] width 3 height 4
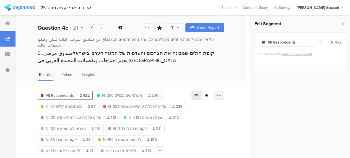
click at [221, 92] on icon at bounding box center [219, 95] width 6 height 6
click at [177, 103] on span "Export as Excel" at bounding box center [170, 105] width 26 height 6
click at [102, 25] on div at bounding box center [100, 27] width 7 height 7
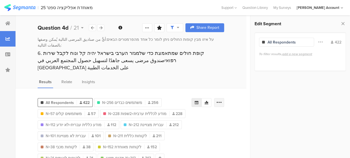
click at [222, 100] on icon at bounding box center [219, 103] width 6 height 6
click at [174, 103] on span "Export as Excel" at bounding box center [170, 105] width 26 height 6
click at [101, 28] on icon at bounding box center [100, 28] width 3 height 4
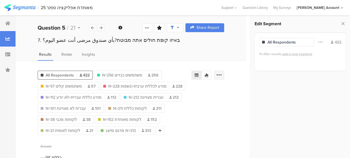
click at [222, 76] on icon at bounding box center [219, 75] width 6 height 6
click at [182, 90] on span "Export as Excel" at bounding box center [170, 91] width 26 height 6
click at [101, 28] on icon at bounding box center [100, 28] width 3 height 4
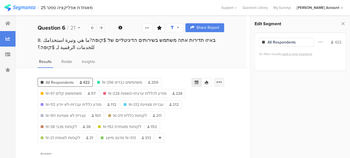
click at [222, 81] on icon at bounding box center [219, 82] width 6 height 6
click at [175, 97] on span "Export as Excel" at bounding box center [170, 98] width 26 height 6
click at [101, 28] on icon at bounding box center [100, 28] width 3 height 4
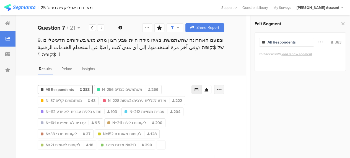
click at [222, 87] on icon at bounding box center [219, 90] width 6 height 6
click at [171, 100] on span "Export as Excel" at bounding box center [170, 98] width 26 height 6
click at [101, 27] on icon at bounding box center [100, 28] width 3 height 4
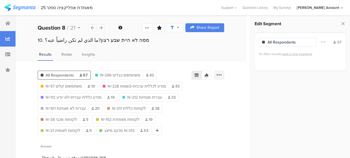
click at [222, 74] on icon at bounding box center [219, 75] width 6 height 6
click at [183, 90] on div "Export as Excel" at bounding box center [190, 91] width 67 height 6
click at [100, 27] on icon at bounding box center [100, 28] width 3 height 4
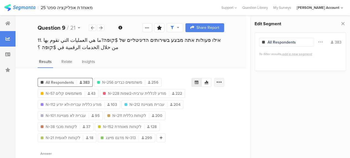
click at [222, 83] on icon at bounding box center [219, 82] width 6 height 6
click at [178, 98] on span "Export as Excel" at bounding box center [170, 98] width 26 height 6
click at [101, 27] on icon at bounding box center [100, 28] width 3 height 4
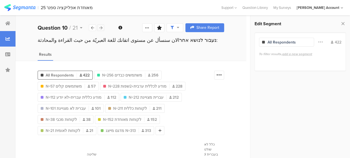
click at [102, 27] on icon at bounding box center [100, 28] width 3 height 4
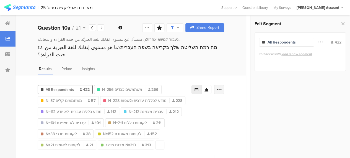
click at [222, 87] on icon at bounding box center [219, 90] width 6 height 6
click at [173, 98] on span "Export as Excel" at bounding box center [170, 98] width 26 height 6
click at [101, 27] on icon at bounding box center [100, 28] width 3 height 4
click at [222, 87] on icon at bounding box center [219, 90] width 6 height 6
click at [180, 96] on span "Export as Excel" at bounding box center [170, 98] width 26 height 6
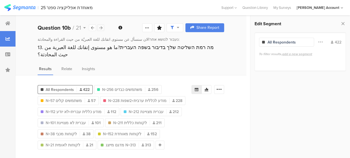
click at [101, 28] on icon at bounding box center [100, 28] width 3 height 4
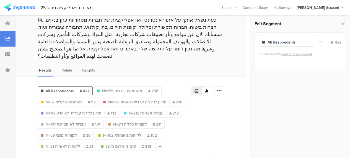
scroll to position [8, 0]
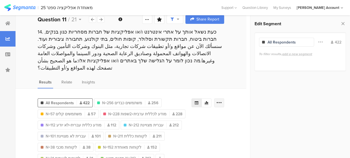
click at [221, 100] on icon at bounding box center [219, 103] width 6 height 6
click at [175, 109] on span "Export as Excel" at bounding box center [170, 111] width 26 height 6
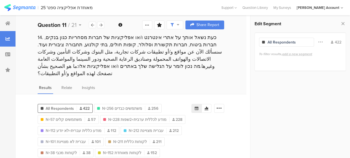
scroll to position [0, 0]
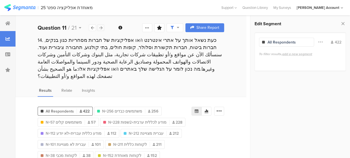
click at [100, 27] on icon at bounding box center [100, 28] width 3 height 4
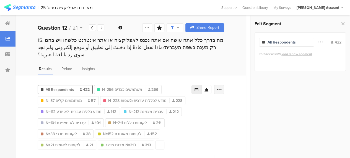
click at [222, 87] on icon at bounding box center [219, 90] width 6 height 6
click at [176, 97] on span "Export as Excel" at bounding box center [170, 98] width 26 height 6
click at [100, 26] on icon at bounding box center [100, 28] width 3 height 4
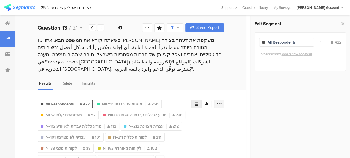
click at [221, 101] on icon at bounding box center [219, 104] width 6 height 6
click at [178, 110] on span "Export as Excel" at bounding box center [170, 112] width 26 height 6
click at [100, 27] on icon at bounding box center [100, 28] width 3 height 4
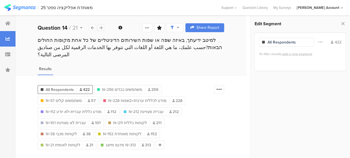
click at [101, 28] on icon at bounding box center [100, 28] width 3 height 4
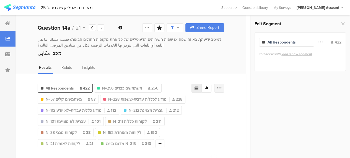
click at [222, 86] on icon at bounding box center [219, 88] width 6 height 6
click at [180, 104] on span "Export as Excel" at bounding box center [170, 103] width 26 height 6
click at [101, 26] on icon at bounding box center [100, 28] width 3 height 4
click at [222, 87] on icon at bounding box center [219, 88] width 6 height 6
click at [180, 101] on span "Export as Excel" at bounding box center [170, 103] width 26 height 6
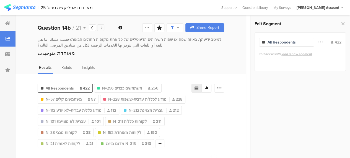
click at [100, 27] on icon at bounding box center [100, 28] width 3 height 4
click at [222, 88] on icon at bounding box center [219, 88] width 6 height 6
click at [181, 102] on span "Export as Excel" at bounding box center [170, 103] width 26 height 6
click at [100, 29] on div at bounding box center [100, 27] width 7 height 7
click at [222, 86] on icon at bounding box center [219, 88] width 6 height 6
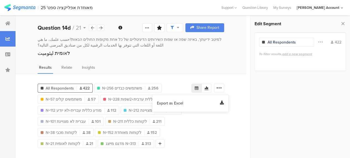
click at [178, 102] on span "Export as Excel" at bounding box center [170, 103] width 26 height 6
click at [101, 27] on icon at bounding box center [100, 28] width 3 height 4
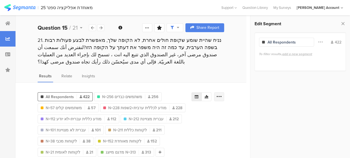
click at [222, 96] on icon at bounding box center [219, 97] width 6 height 6
click at [176, 112] on span "Export as Excel" at bounding box center [170, 112] width 26 height 6
click at [102, 28] on div at bounding box center [100, 27] width 7 height 7
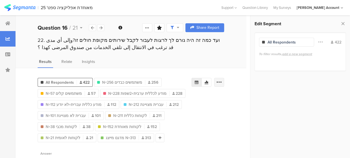
click at [222, 81] on icon at bounding box center [219, 82] width 6 height 6
click at [180, 98] on span "Export as Excel" at bounding box center [170, 98] width 26 height 6
click at [104, 27] on div at bounding box center [100, 27] width 7 height 7
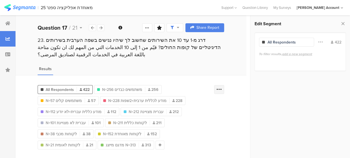
click at [222, 88] on icon at bounding box center [219, 90] width 6 height 6
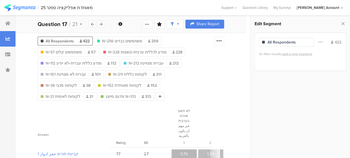
scroll to position [28, 0]
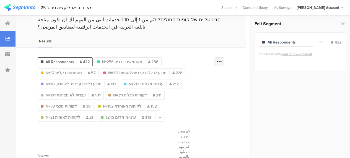
click at [222, 62] on icon at bounding box center [219, 62] width 6 height 6
click at [212, 109] on div "All Respondents 422 N=256 משתמשים כבדים 256 N=57 משתמשים קלים 57 N=228 מודע לכל…" at bounding box center [125, 88] width 174 height 66
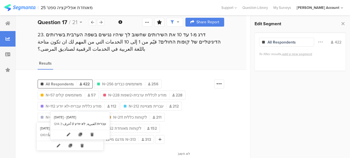
scroll to position [0, 0]
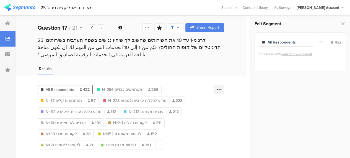
click at [222, 88] on icon at bounding box center [219, 90] width 6 height 6
click at [102, 28] on div at bounding box center [100, 27] width 7 height 7
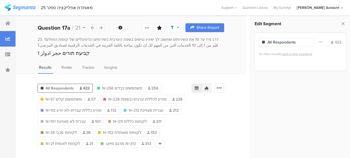
click at [209, 88] on icon at bounding box center [206, 88] width 4 height 4
click at [199, 87] on icon at bounding box center [196, 88] width 4 height 4
click at [222, 87] on icon at bounding box center [219, 88] width 6 height 6
click at [181, 71] on div "Results Relate Tracker Insights" at bounding box center [131, 69] width 231 height 9
click at [224, 87] on div at bounding box center [219, 88] width 10 height 9
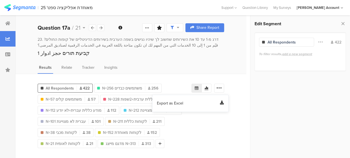
click at [176, 104] on span "Export as Excel" at bounding box center [170, 103] width 26 height 6
click at [101, 27] on icon at bounding box center [100, 28] width 3 height 4
click at [222, 86] on icon at bounding box center [219, 88] width 6 height 6
click at [179, 102] on span "Export as Excel" at bounding box center [170, 103] width 26 height 6
click at [101, 27] on icon at bounding box center [100, 28] width 3 height 4
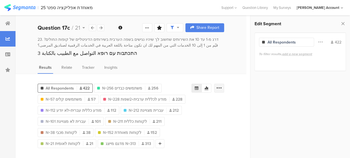
click at [222, 88] on icon at bounding box center [219, 88] width 6 height 6
click at [172, 102] on span "Export as Excel" at bounding box center [170, 103] width 26 height 6
click at [100, 26] on icon at bounding box center [100, 28] width 3 height 4
click at [222, 87] on icon at bounding box center [219, 88] width 6 height 6
click at [174, 103] on span "Export as Excel" at bounding box center [170, 103] width 26 height 6
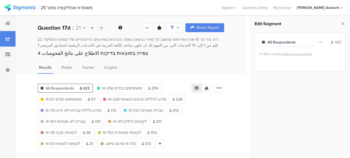
click at [102, 28] on icon at bounding box center [100, 28] width 3 height 4
drag, startPoint x: 225, startPoint y: 86, endPoint x: 217, endPoint y: 94, distance: 11.4
click at [222, 86] on icon at bounding box center [219, 88] width 6 height 6
click at [176, 102] on span "Export as Excel" at bounding box center [170, 103] width 26 height 6
click at [102, 29] on icon at bounding box center [100, 28] width 3 height 4
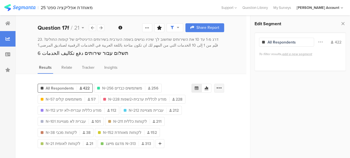
click at [222, 87] on icon at bounding box center [219, 88] width 6 height 6
click at [177, 102] on span "Export as Excel" at bounding box center [170, 103] width 26 height 6
drag, startPoint x: 102, startPoint y: 25, endPoint x: 104, endPoint y: 29, distance: 4.5
click at [102, 25] on div at bounding box center [100, 27] width 7 height 7
click at [222, 86] on icon at bounding box center [219, 88] width 6 height 6
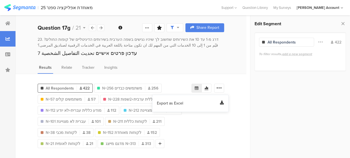
click at [183, 102] on div "Export as Excel" at bounding box center [190, 103] width 67 height 6
click at [101, 27] on icon at bounding box center [100, 28] width 3 height 4
click at [222, 88] on icon at bounding box center [219, 88] width 6 height 6
click at [180, 104] on span "Export as Excel" at bounding box center [170, 103] width 26 height 6
click at [103, 27] on div at bounding box center [100, 27] width 7 height 7
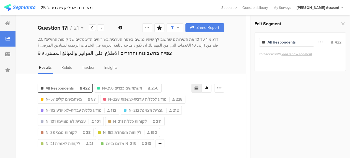
drag, startPoint x: 222, startPoint y: 87, endPoint x: 221, endPoint y: 94, distance: 7.0
click at [222, 87] on icon at bounding box center [219, 88] width 6 height 6
click at [177, 103] on span "Export as Excel" at bounding box center [170, 103] width 26 height 6
click at [102, 27] on icon at bounding box center [100, 28] width 3 height 4
click at [222, 85] on icon at bounding box center [219, 88] width 6 height 6
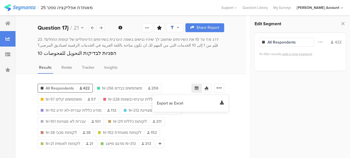
click at [176, 104] on span "Export as Excel" at bounding box center [170, 103] width 26 height 6
click at [101, 27] on icon at bounding box center [100, 28] width 3 height 4
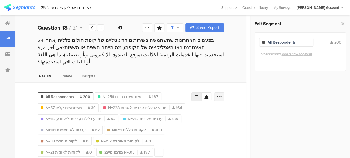
click at [222, 94] on icon at bounding box center [219, 97] width 6 height 6
click at [179, 105] on span "Export as Excel" at bounding box center [170, 105] width 26 height 6
click at [100, 27] on icon at bounding box center [100, 28] width 3 height 4
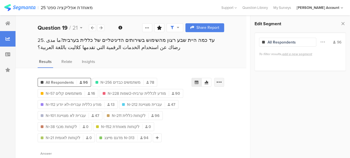
click at [222, 82] on icon at bounding box center [219, 82] width 6 height 6
click at [179, 97] on span "Export as Excel" at bounding box center [170, 98] width 26 height 6
click at [101, 28] on icon at bounding box center [100, 28] width 3 height 4
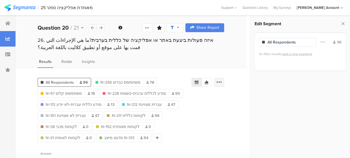
click at [222, 82] on icon at bounding box center [219, 82] width 6 height 6
click at [179, 97] on span "Export as Excel" at bounding box center [170, 98] width 26 height 6
click at [100, 28] on icon at bounding box center [100, 28] width 3 height 4
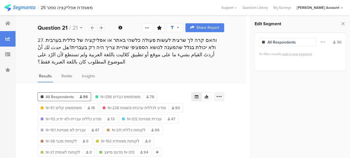
click at [222, 94] on icon at bounding box center [219, 97] width 6 height 6
click at [171, 104] on span "Export as Excel" at bounding box center [170, 105] width 26 height 6
drag, startPoint x: 159, startPoint y: 68, endPoint x: 167, endPoint y: 71, distance: 7.5
click at [159, 73] on div "Results Relate Insights" at bounding box center [131, 77] width 231 height 9
click at [100, 26] on icon at bounding box center [100, 28] width 3 height 4
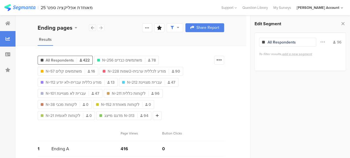
click at [92, 26] on icon at bounding box center [92, 28] width 3 height 4
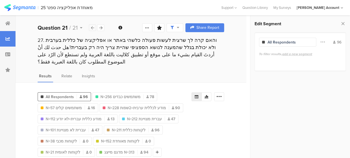
click at [92, 26] on icon at bounding box center [92, 28] width 3 height 4
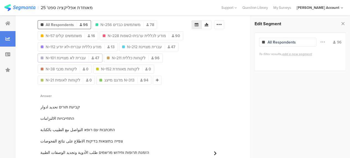
scroll to position [28, 0]
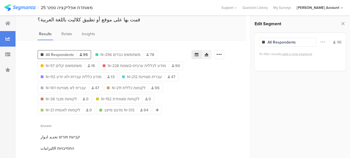
click at [208, 55] on icon at bounding box center [207, 55] width 4 height 4
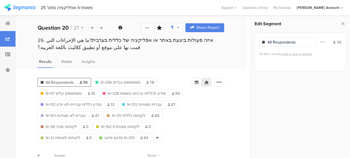
click at [65, 83] on span "All Respondents" at bounding box center [60, 82] width 28 height 6
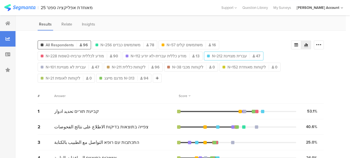
scroll to position [28, 0]
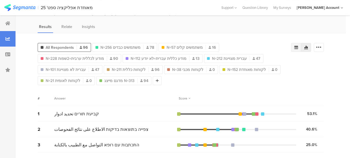
click at [297, 47] on div at bounding box center [296, 47] width 10 height 9
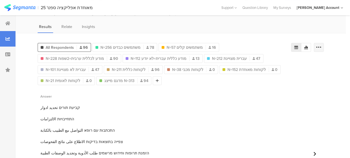
click at [322, 48] on icon at bounding box center [319, 48] width 6 height 6
click at [269, 64] on span "Export as Excel" at bounding box center [270, 63] width 26 height 6
click at [177, 106] on div "1 קביעת תורים تحديد ادوار" at bounding box center [185, 107] width 295 height 11
click at [11, 22] on div at bounding box center [8, 24] width 16 height 16
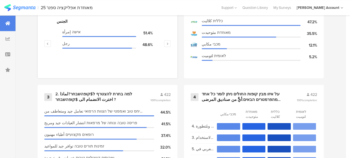
scroll to position [332, 0]
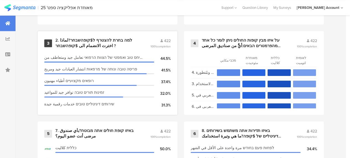
click at [111, 42] on div "2. למה בחרת להצטרף ל$קופהשבחר?لماذا اخترت الانضمام الى $קופהשבחר ?" at bounding box center [96, 43] width 82 height 11
